Goal: Transaction & Acquisition: Obtain resource

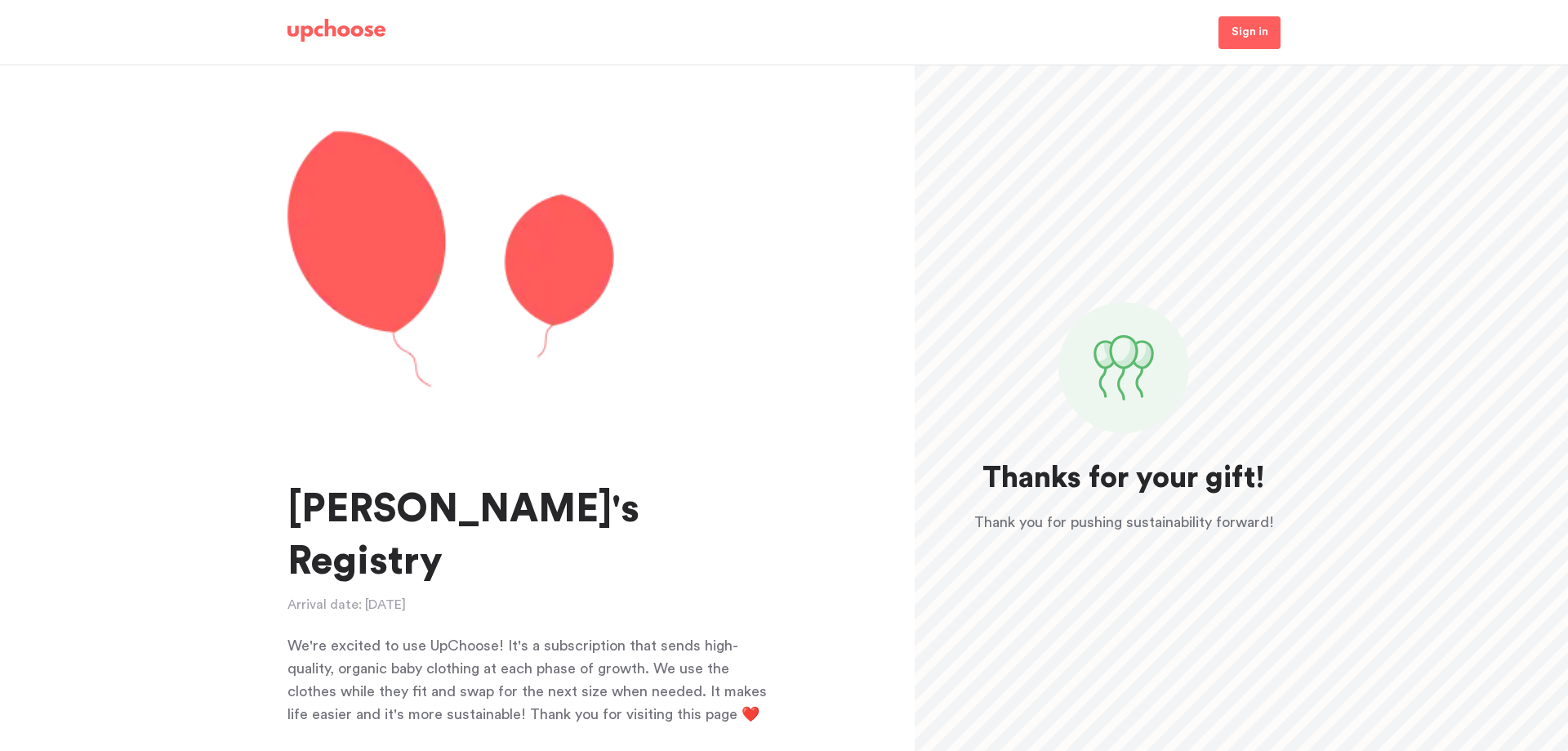
click at [320, 29] on img at bounding box center [337, 30] width 98 height 23
